Goal: Task Accomplishment & Management: Manage account settings

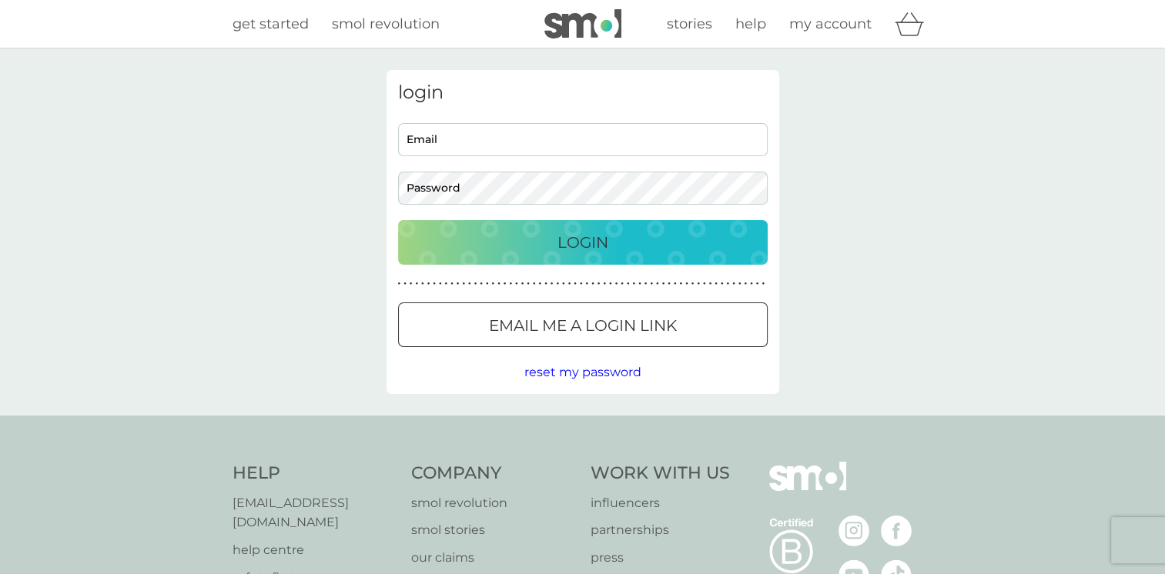
click at [427, 139] on input "Email" at bounding box center [583, 139] width 370 height 33
type input "mirellapearce@yahoo.co.uk"
click at [564, 243] on p "Login" at bounding box center [582, 242] width 51 height 25
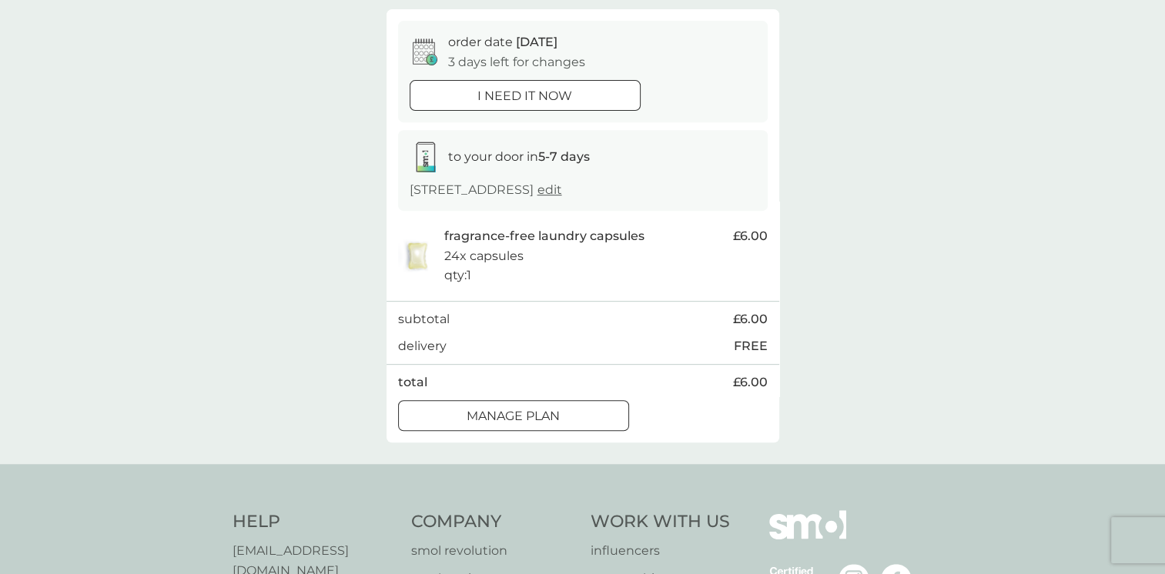
scroll to position [606, 0]
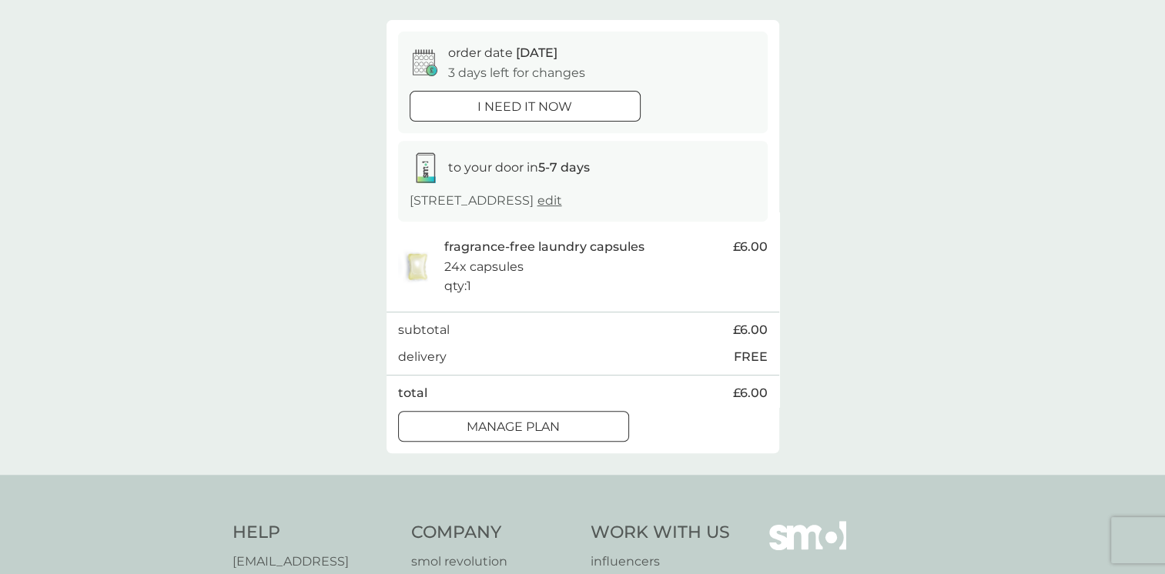
click at [524, 424] on div at bounding box center [513, 427] width 55 height 16
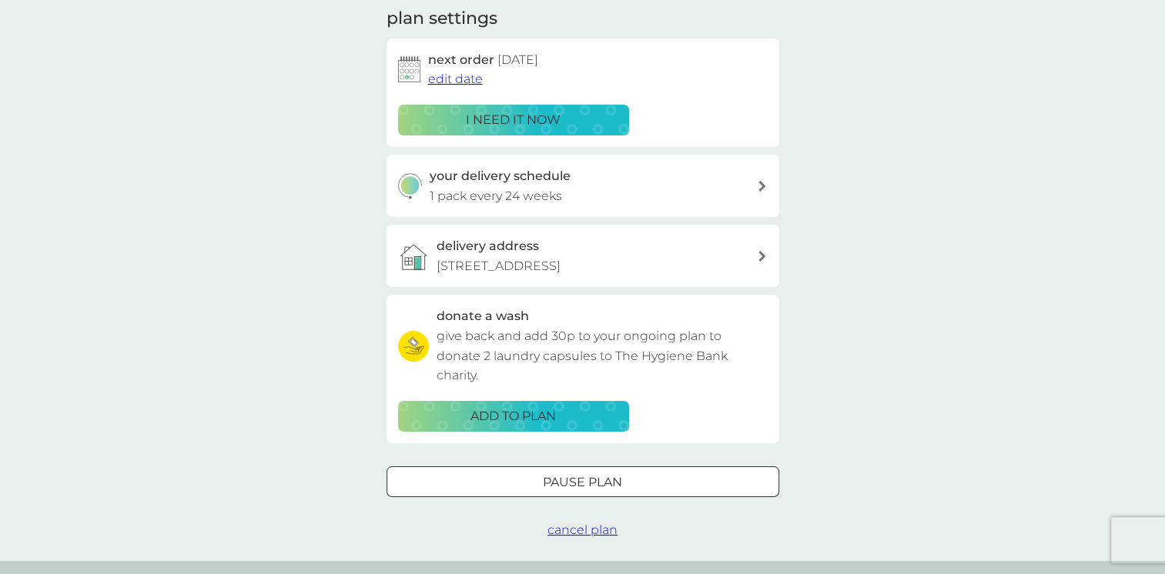
scroll to position [232, 0]
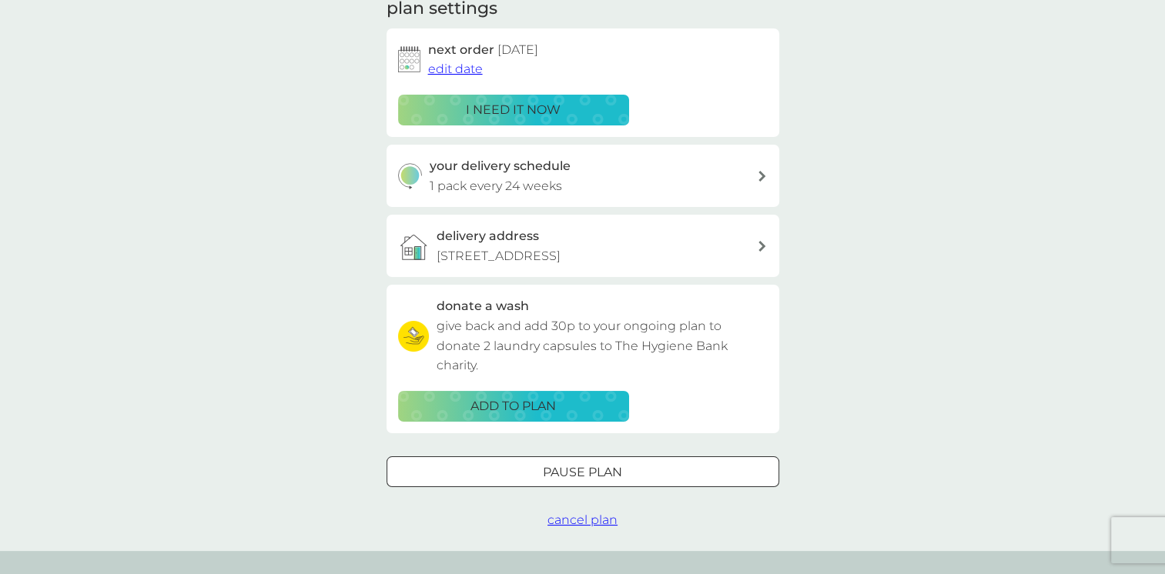
click at [574, 517] on span "cancel plan" at bounding box center [582, 520] width 70 height 15
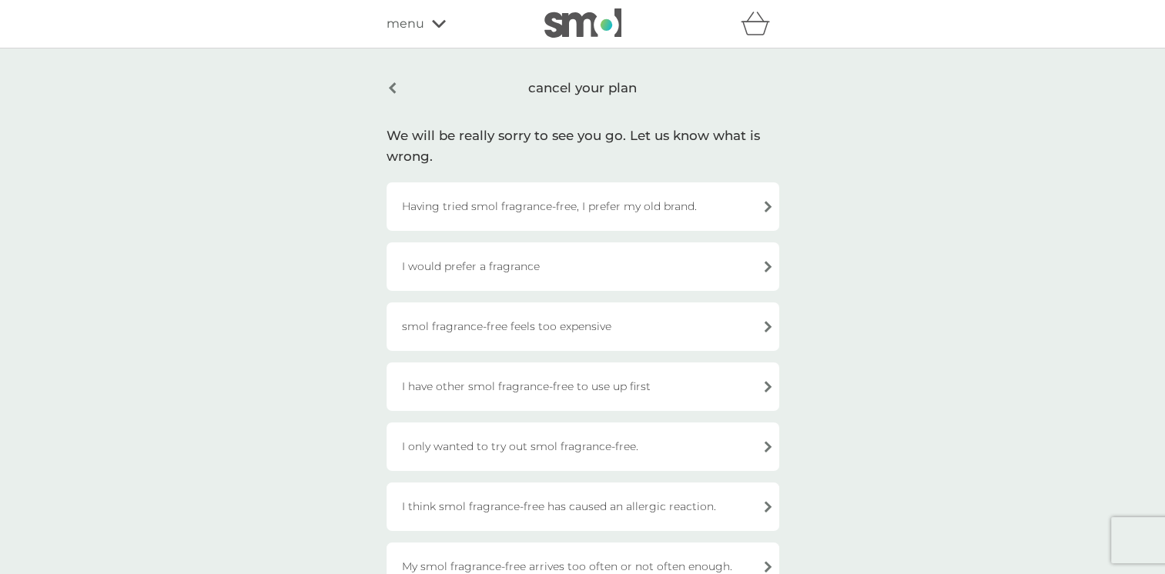
click at [416, 25] on span "menu" at bounding box center [406, 24] width 38 height 20
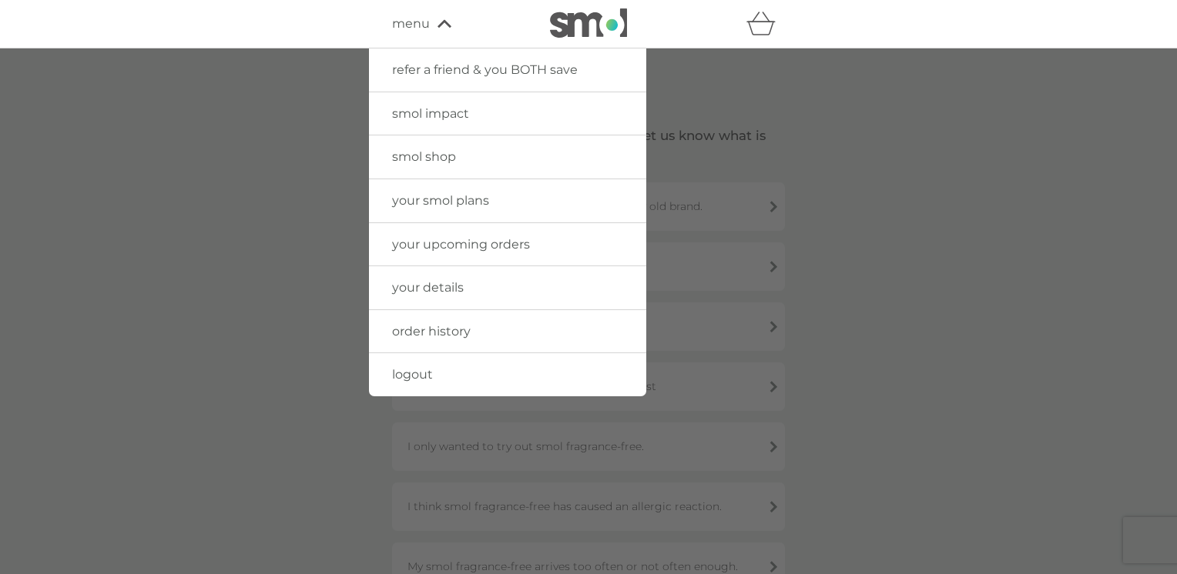
click at [467, 201] on span "your smol plans" at bounding box center [440, 200] width 97 height 15
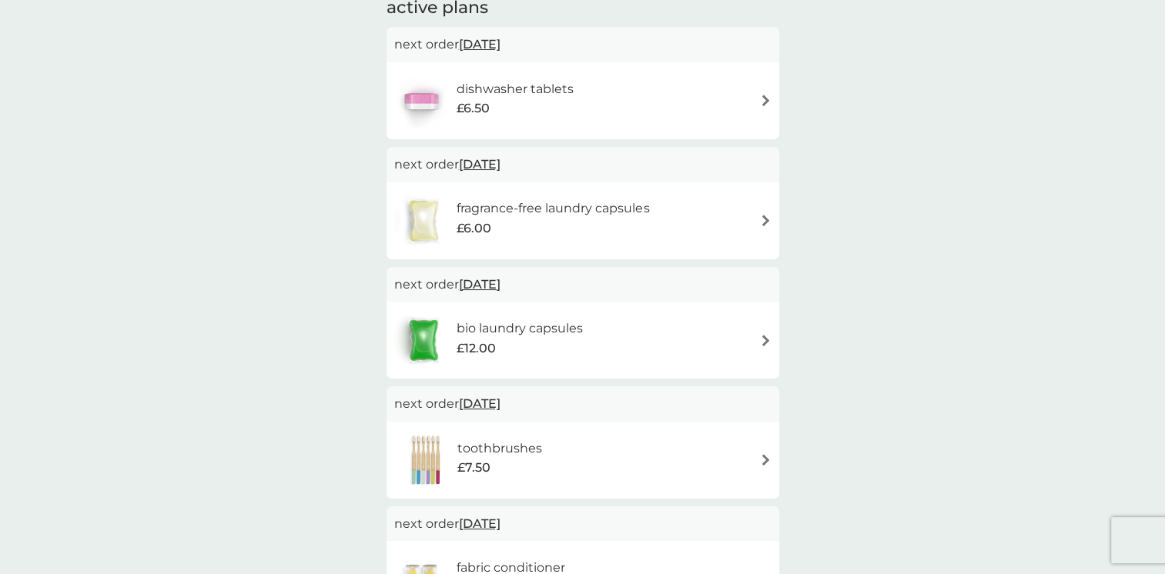
scroll to position [282, 0]
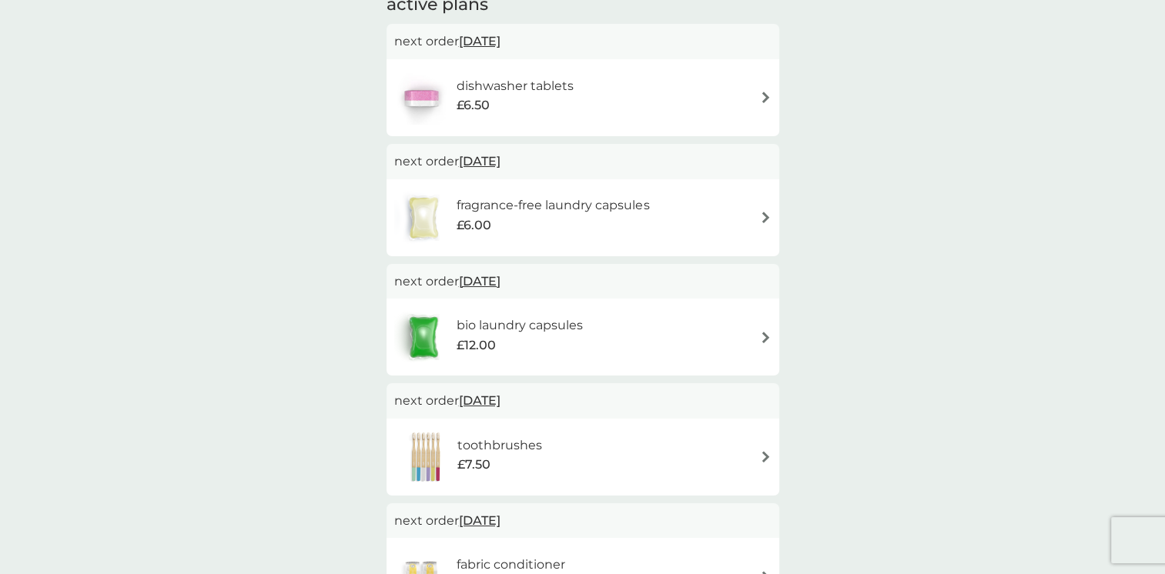
click at [763, 218] on img at bounding box center [766, 218] width 12 height 12
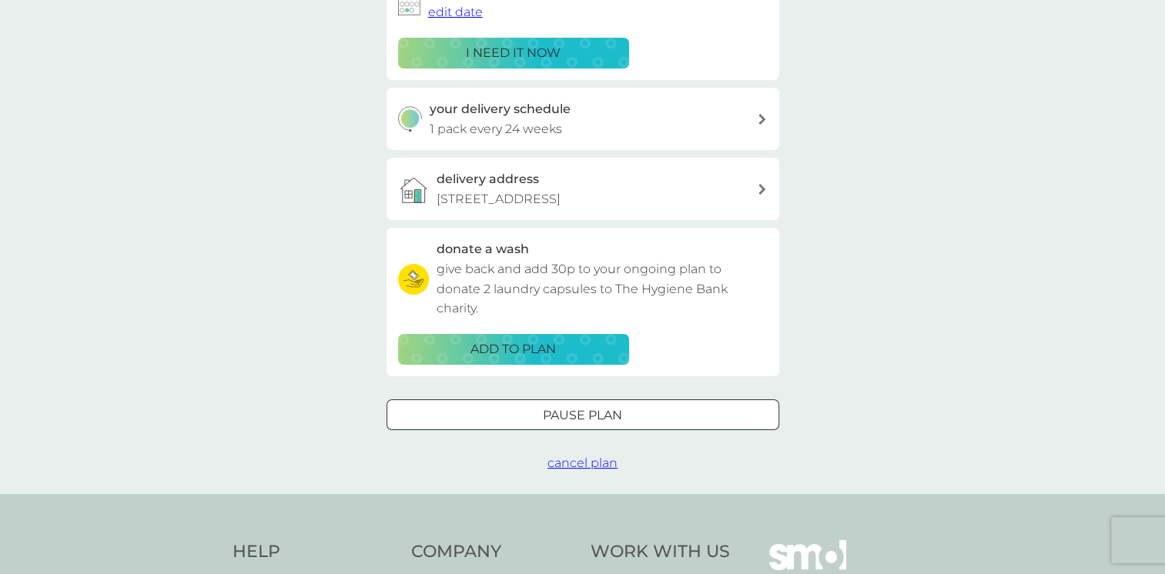
scroll to position [294, 0]
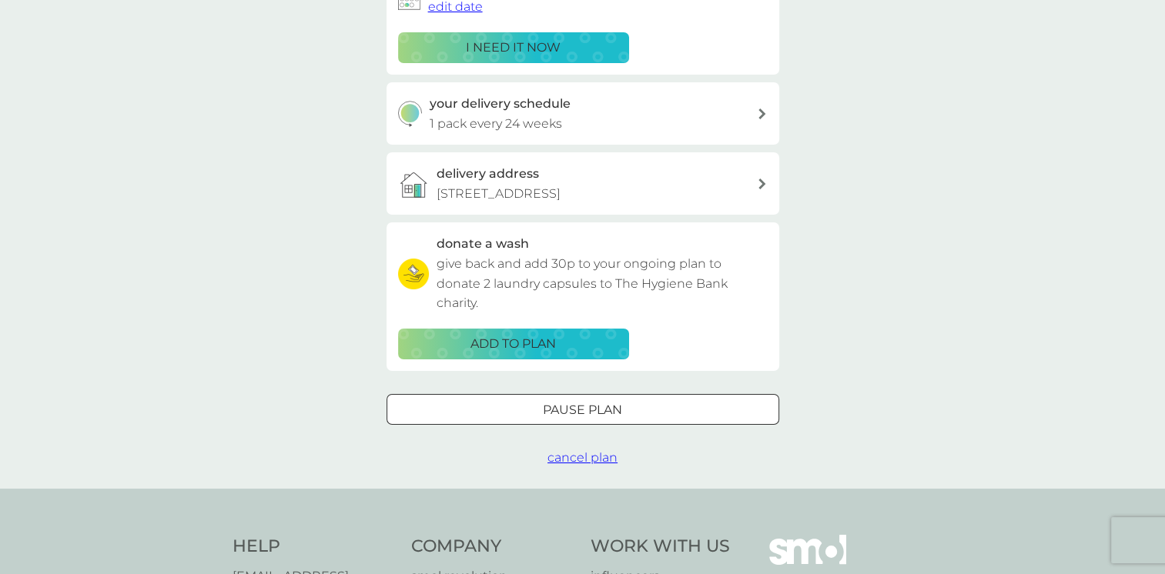
click at [588, 456] on span "cancel plan" at bounding box center [582, 457] width 70 height 15
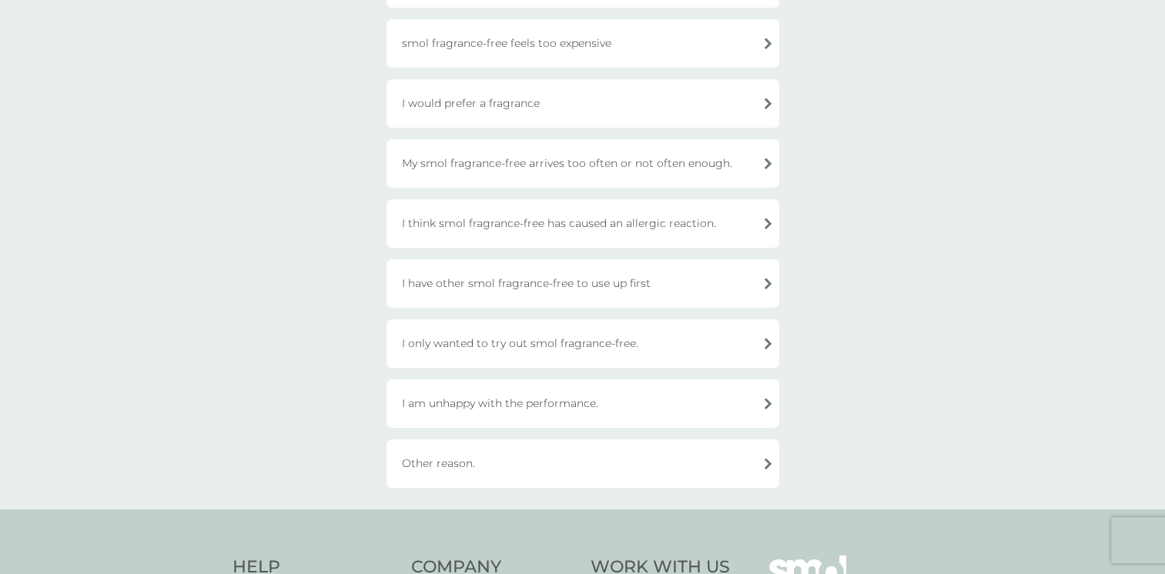
scroll to position [224, 0]
click at [765, 340] on div "I only wanted to try out smol fragrance-free." at bounding box center [583, 343] width 393 height 49
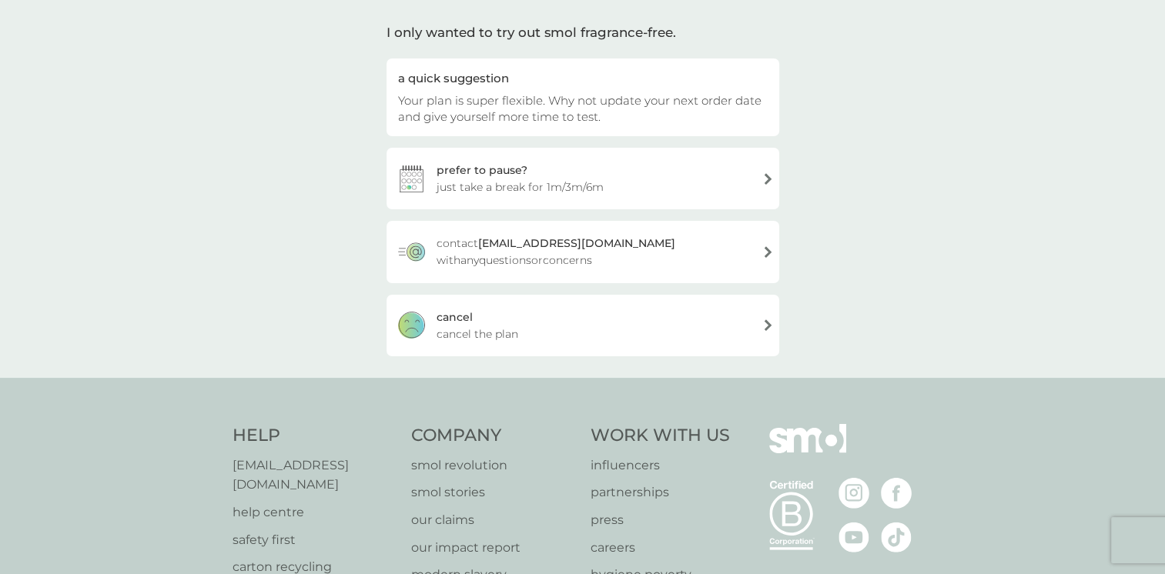
scroll to position [97, 0]
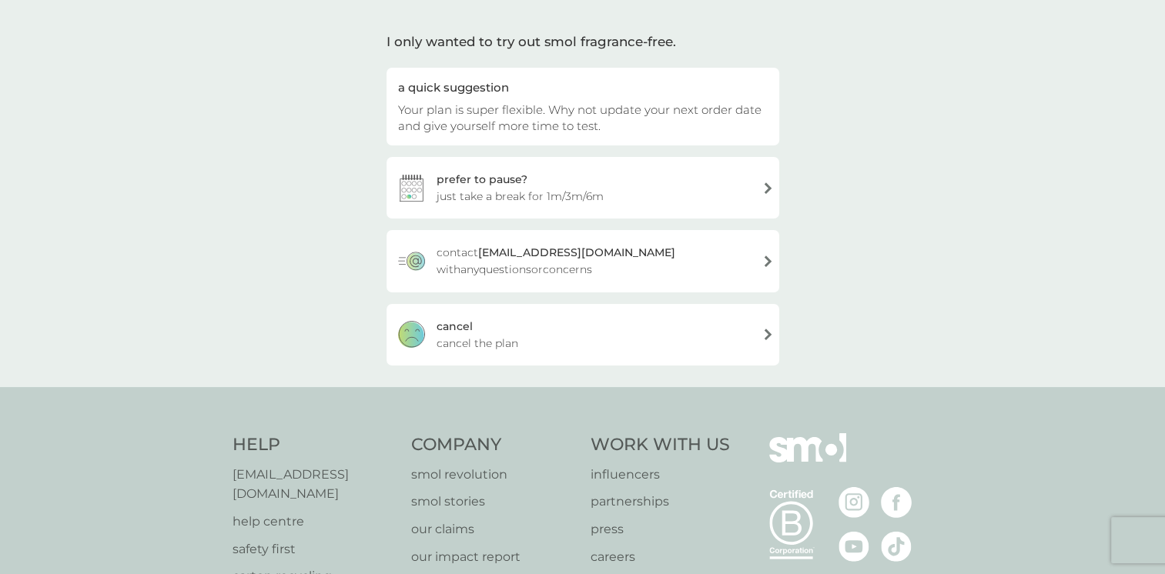
click at [658, 342] on div "[PERSON_NAME] the plan" at bounding box center [583, 335] width 393 height 62
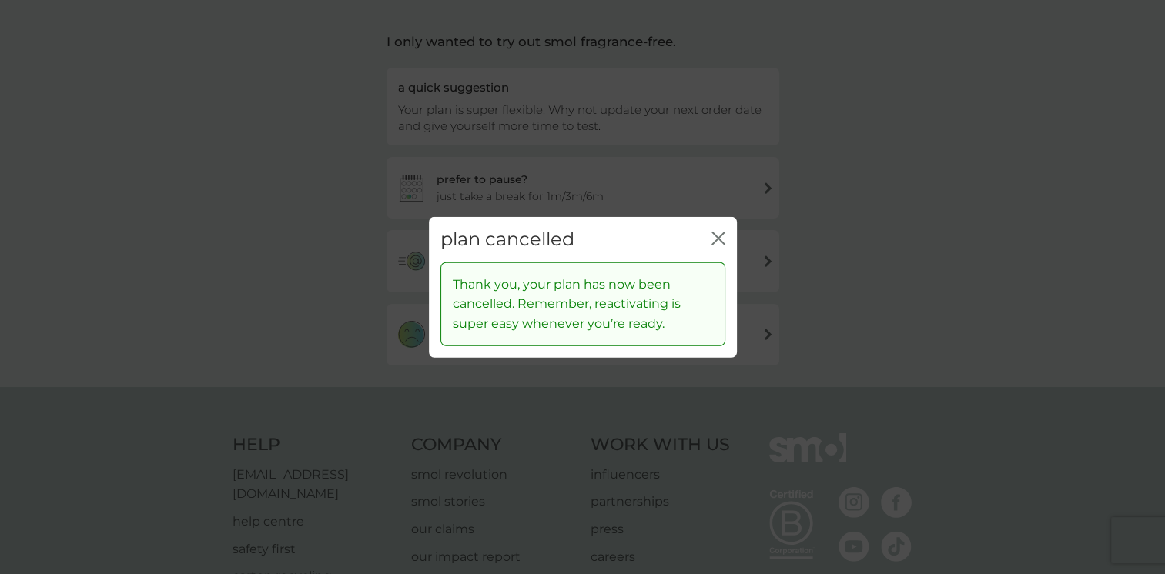
click at [718, 239] on icon "close" at bounding box center [721, 239] width 6 height 12
